Goal: Information Seeking & Learning: Learn about a topic

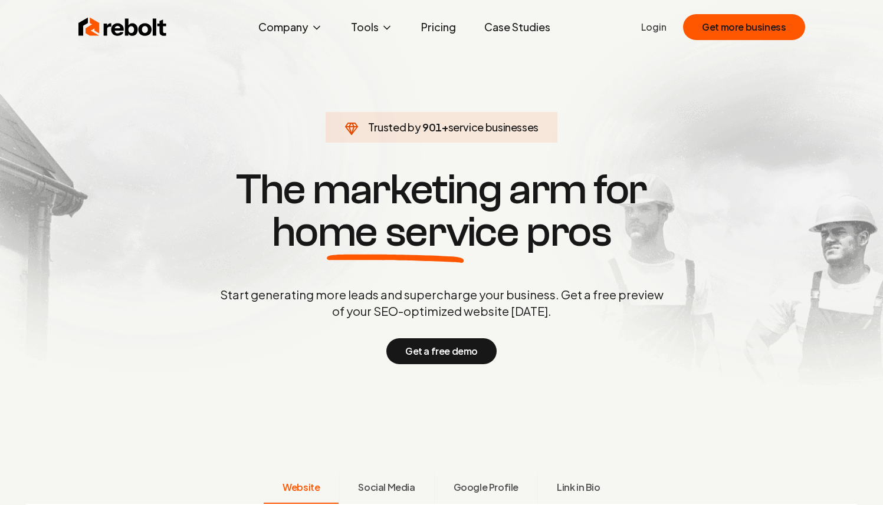
click at [434, 22] on link "Pricing" at bounding box center [439, 27] width 54 height 24
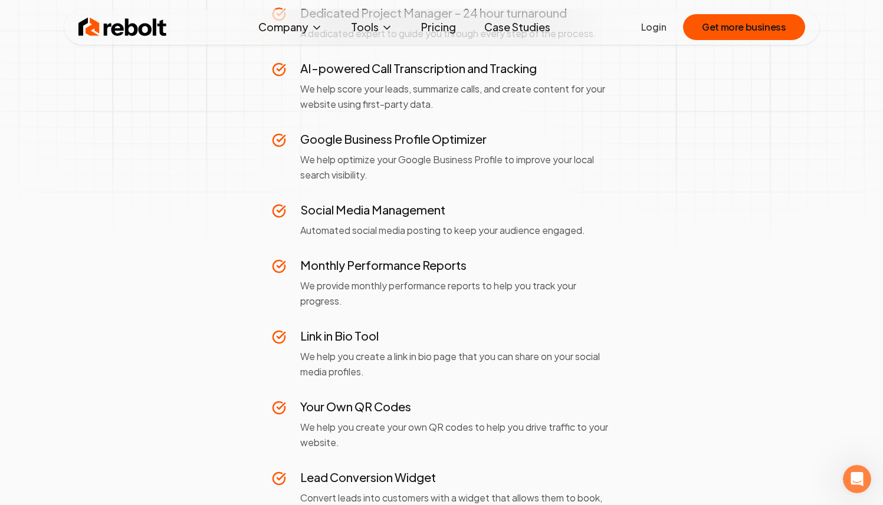
scroll to position [699, 0]
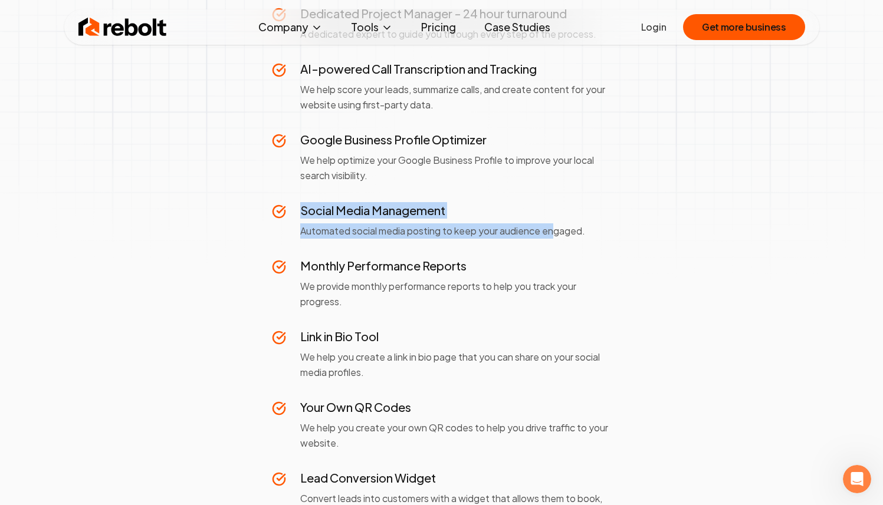
drag, startPoint x: 318, startPoint y: 202, endPoint x: 559, endPoint y: 228, distance: 242.5
click at [559, 227] on div "Social Media Management Automated social media posting to keep your audience en…" at bounding box center [455, 220] width 311 height 37
click at [559, 228] on p "Automated social media posting to keep your audience engaged." at bounding box center [455, 230] width 311 height 15
drag, startPoint x: 596, startPoint y: 228, endPoint x: 292, endPoint y: 203, distance: 304.6
click at [292, 203] on div "Social Media Management Automated social media posting to keep your audience en…" at bounding box center [442, 220] width 340 height 37
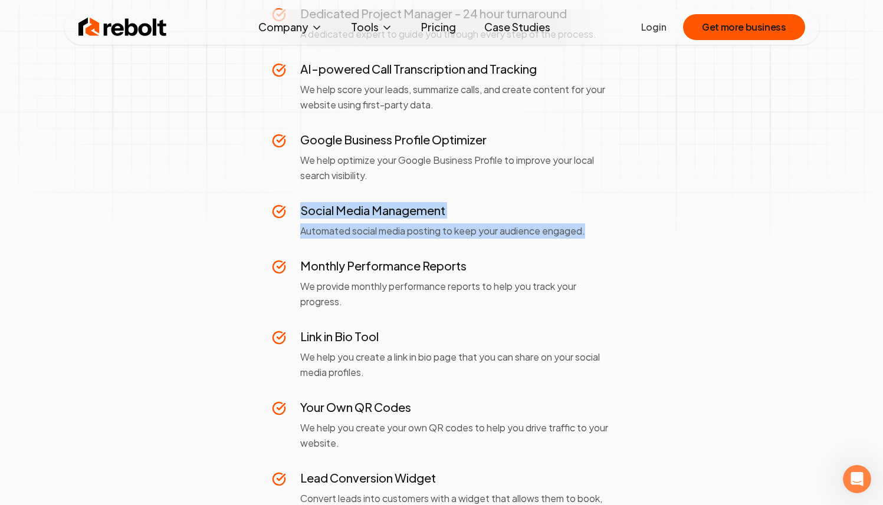
click at [292, 203] on div "Social Media Management Automated social media posting to keep your audience en…" at bounding box center [442, 220] width 340 height 37
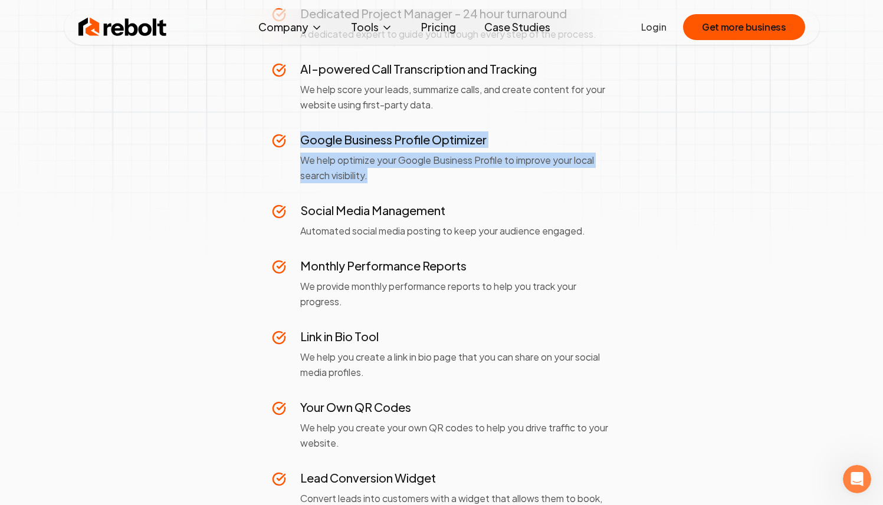
drag, startPoint x: 298, startPoint y: 135, endPoint x: 381, endPoint y: 180, distance: 94.7
click at [381, 180] on div "Google Business Profile Optimizer We help optimize your Google Business Profile…" at bounding box center [442, 157] width 340 height 52
click at [381, 180] on p "We help optimize your Google Business Profile to improve your local search visi…" at bounding box center [455, 168] width 311 height 31
drag, startPoint x: 381, startPoint y: 180, endPoint x: 293, endPoint y: 131, distance: 101.4
click at [293, 131] on div "Google Business Profile Optimizer We help optimize your Google Business Profile…" at bounding box center [442, 157] width 340 height 52
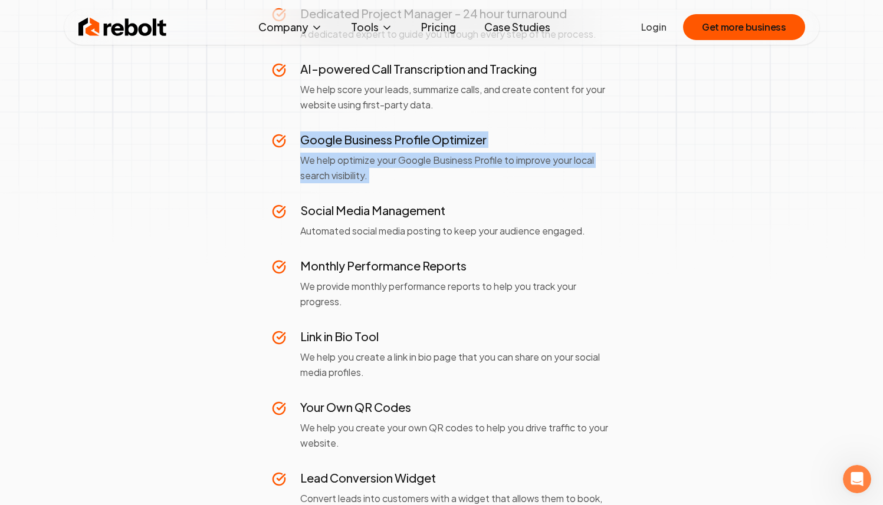
click at [293, 131] on div "Google Business Profile Optimizer We help optimize your Google Business Profile…" at bounding box center [442, 157] width 340 height 52
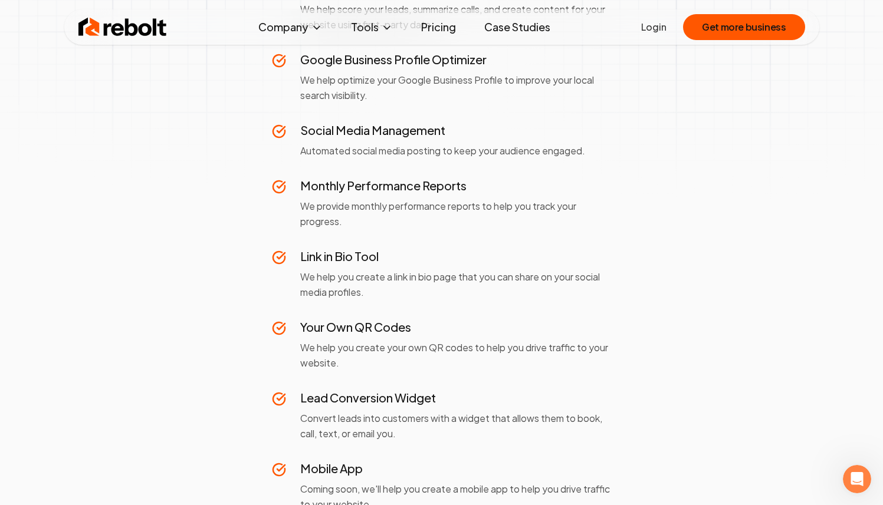
scroll to position [781, 0]
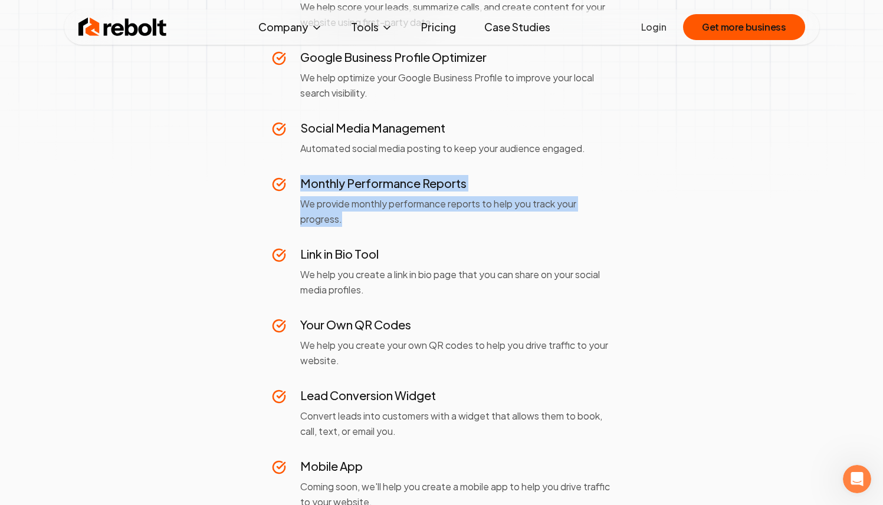
drag, startPoint x: 360, startPoint y: 220, endPoint x: 301, endPoint y: 176, distance: 74.2
click at [301, 176] on div "Monthly Performance Reports We provide monthly performance reports to help you …" at bounding box center [455, 201] width 311 height 52
click at [301, 176] on h3 "Monthly Performance Reports" at bounding box center [455, 183] width 311 height 17
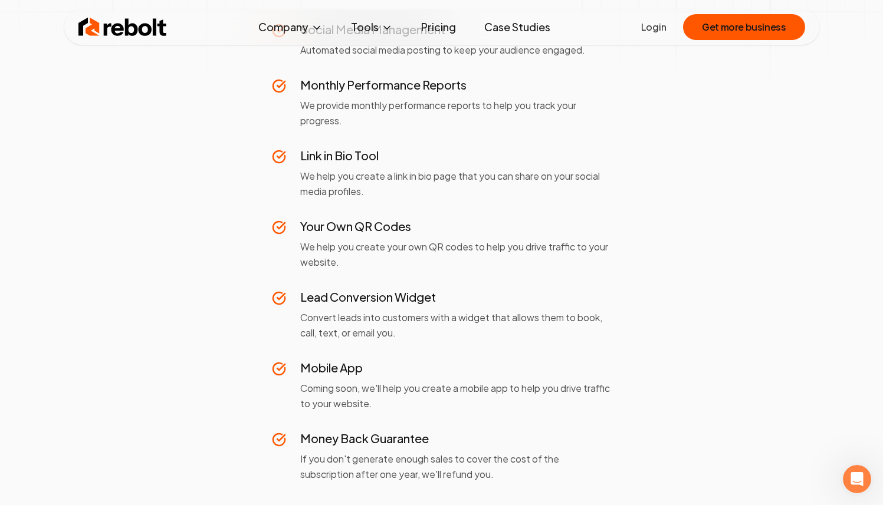
scroll to position [882, 0]
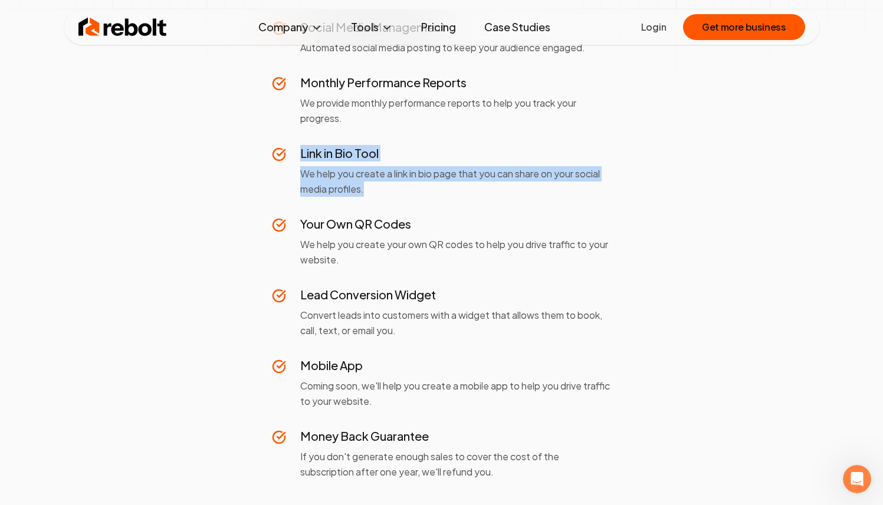
drag, startPoint x: 297, startPoint y: 149, endPoint x: 367, endPoint y: 187, distance: 79.4
click at [367, 187] on div "Link in Bio Tool We help you create a link in bio page that you can share on yo…" at bounding box center [442, 171] width 340 height 52
click at [367, 187] on p "We help you create a link in bio page that you can share on your social media p…" at bounding box center [455, 181] width 311 height 31
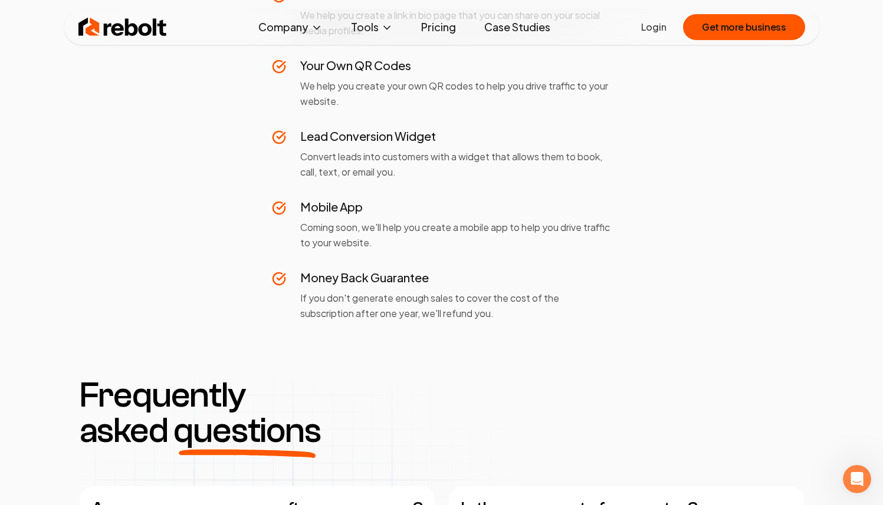
scroll to position [1051, 0]
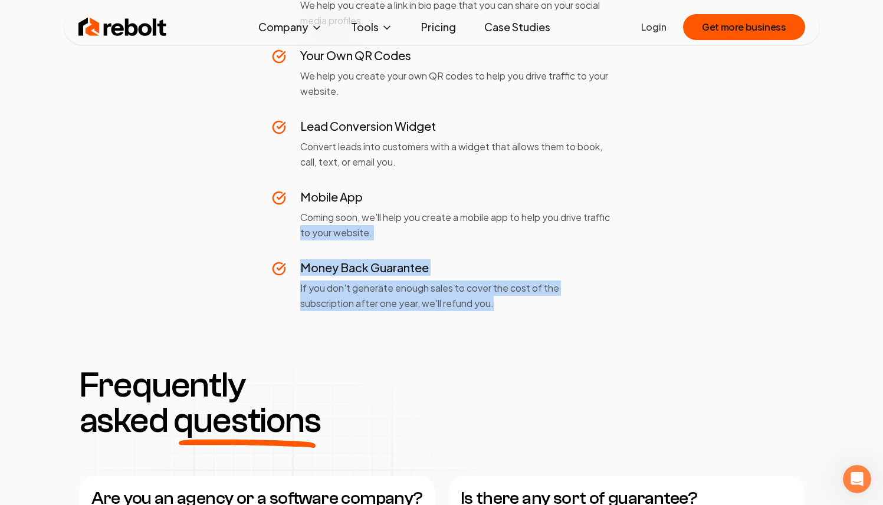
drag, startPoint x: 501, startPoint y: 309, endPoint x: 328, endPoint y: 231, distance: 189.2
click at [328, 231] on p "Coming soon, we'll help you create a mobile app to help you drive traffic to yo…" at bounding box center [455, 225] width 311 height 31
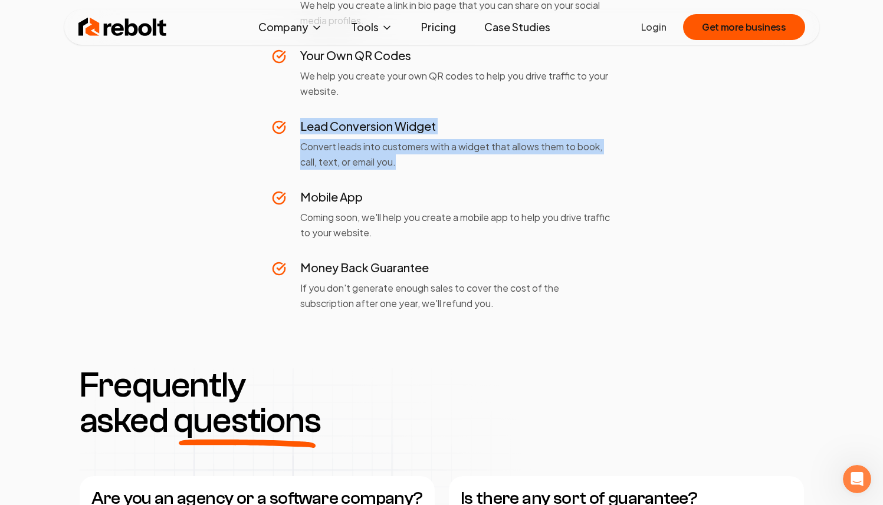
drag, startPoint x: 400, startPoint y: 168, endPoint x: 293, endPoint y: 113, distance: 120.8
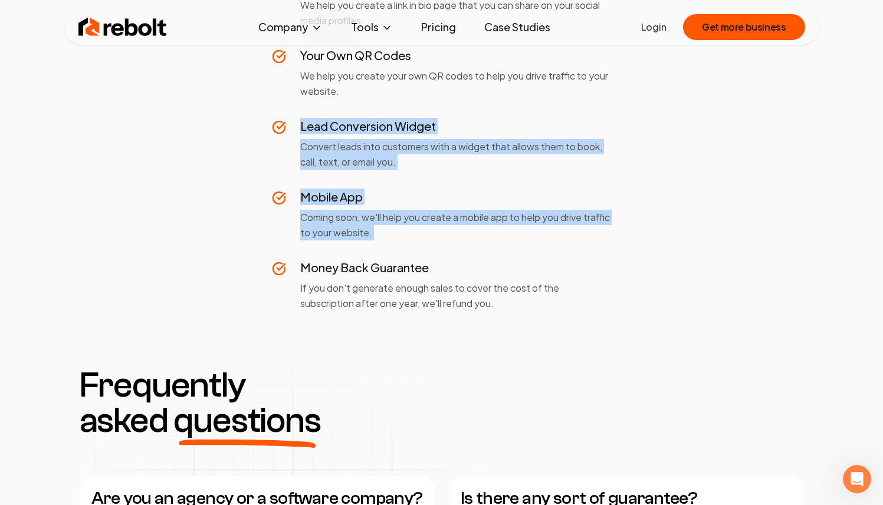
drag, startPoint x: 293, startPoint y: 113, endPoint x: 440, endPoint y: 232, distance: 189.0
click at [434, 224] on p "Coming soon, we'll help you create a mobile app to help you drive traffic to yo…" at bounding box center [455, 225] width 311 height 31
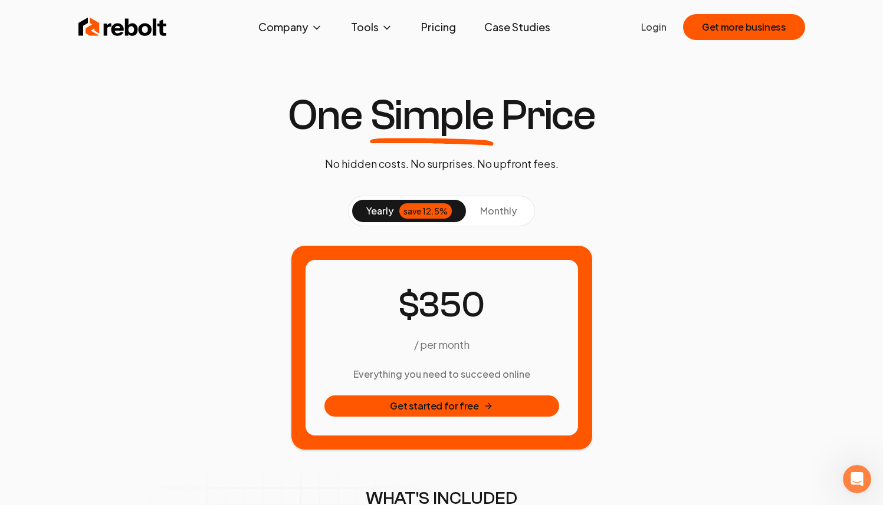
scroll to position [12, 0]
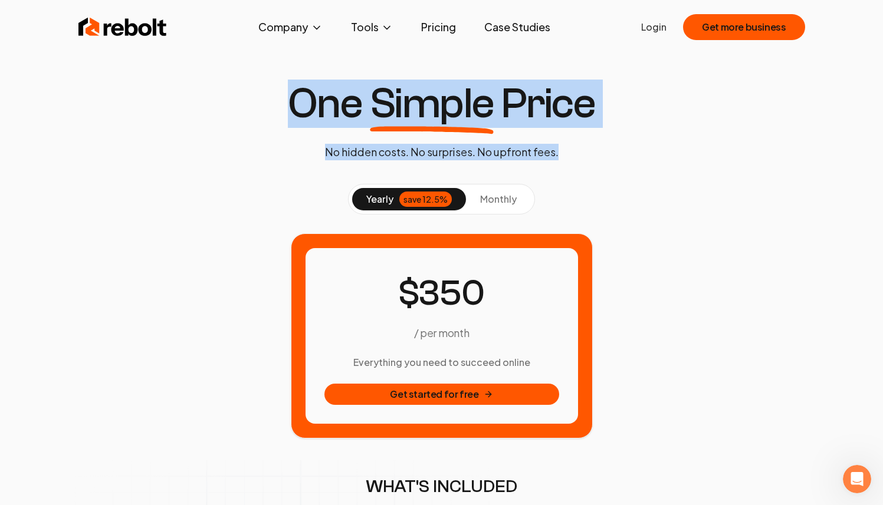
drag, startPoint x: 312, startPoint y: 109, endPoint x: 575, endPoint y: 160, distance: 267.8
click at [575, 160] on div "One Simple Price No hidden costs. No surprises. No upfront fees." at bounding box center [441, 122] width 327 height 78
drag, startPoint x: 575, startPoint y: 160, endPoint x: 292, endPoint y: 101, distance: 289.1
click at [292, 101] on div "One Simple Price No hidden costs. No surprises. No upfront fees." at bounding box center [441, 122] width 327 height 78
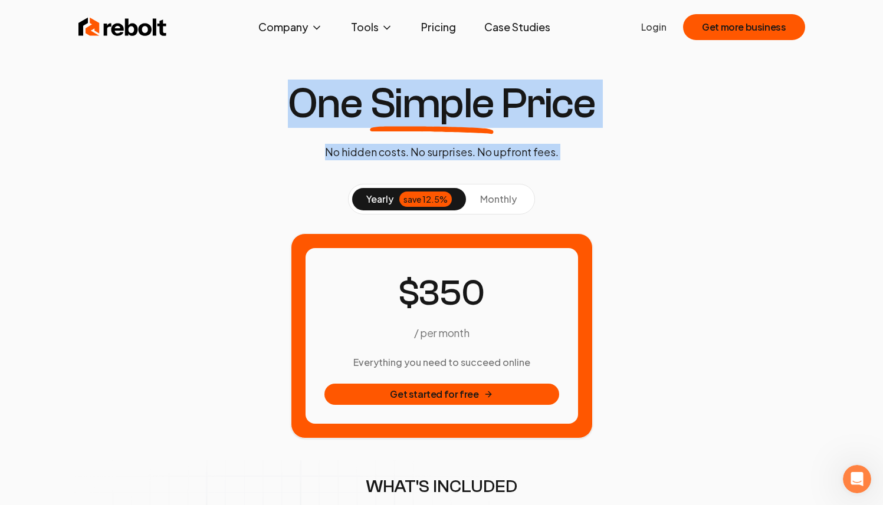
click at [292, 101] on h1 "One Simple Price" at bounding box center [442, 104] width 308 height 42
drag, startPoint x: 292, startPoint y: 101, endPoint x: 561, endPoint y: 157, distance: 274.6
click at [561, 157] on div "One Simple Price No hidden costs. No surprises. No upfront fees." at bounding box center [441, 122] width 327 height 78
drag, startPoint x: 561, startPoint y: 157, endPoint x: 284, endPoint y: 88, distance: 285.0
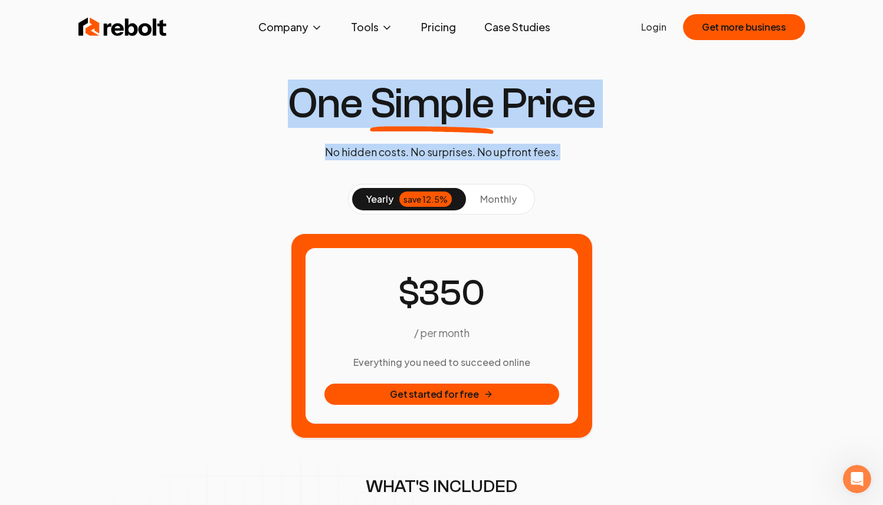
click at [282, 88] on div "One Simple Price No hidden costs. No surprises. No upfront fees." at bounding box center [441, 122] width 327 height 78
click at [284, 88] on div "One Simple Price No hidden costs. No surprises. No upfront fees." at bounding box center [441, 122] width 327 height 78
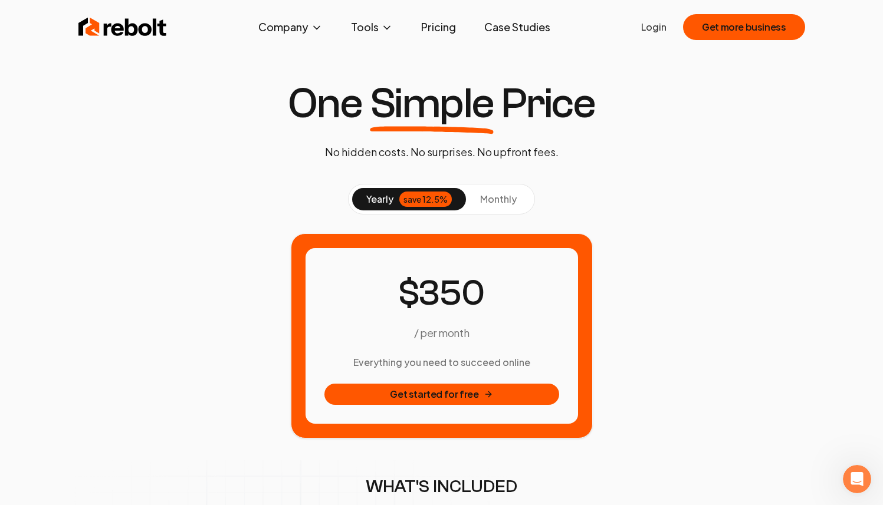
click at [494, 194] on span "monthly" at bounding box center [498, 199] width 37 height 12
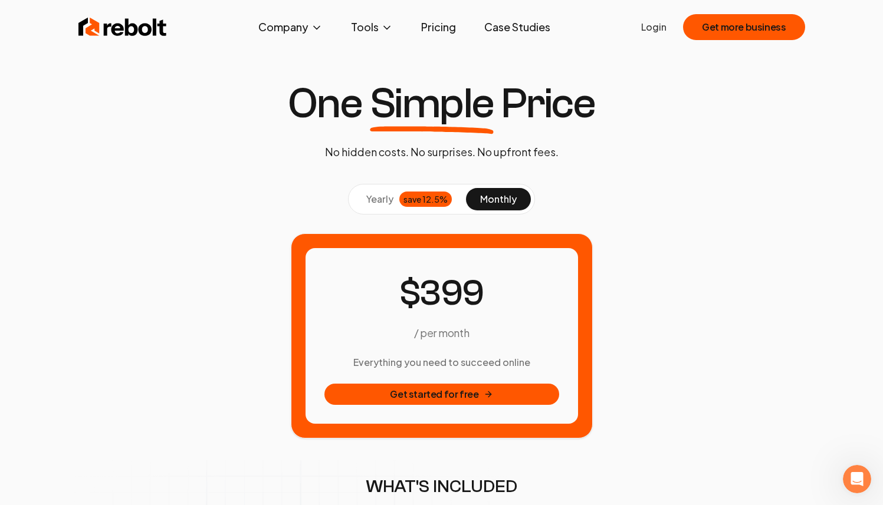
click at [417, 203] on div "save 12.5%" at bounding box center [425, 199] width 52 height 15
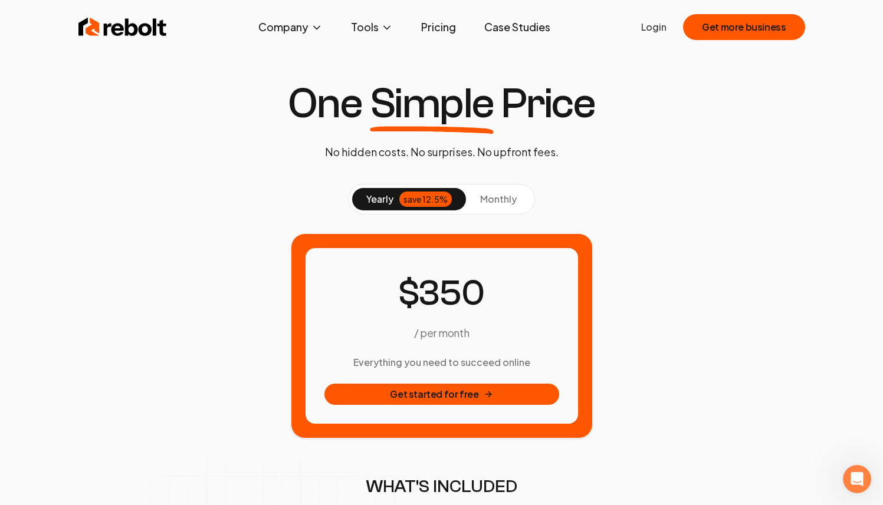
click at [497, 204] on span "monthly" at bounding box center [498, 199] width 37 height 12
